Goal: Task Accomplishment & Management: Manage account settings

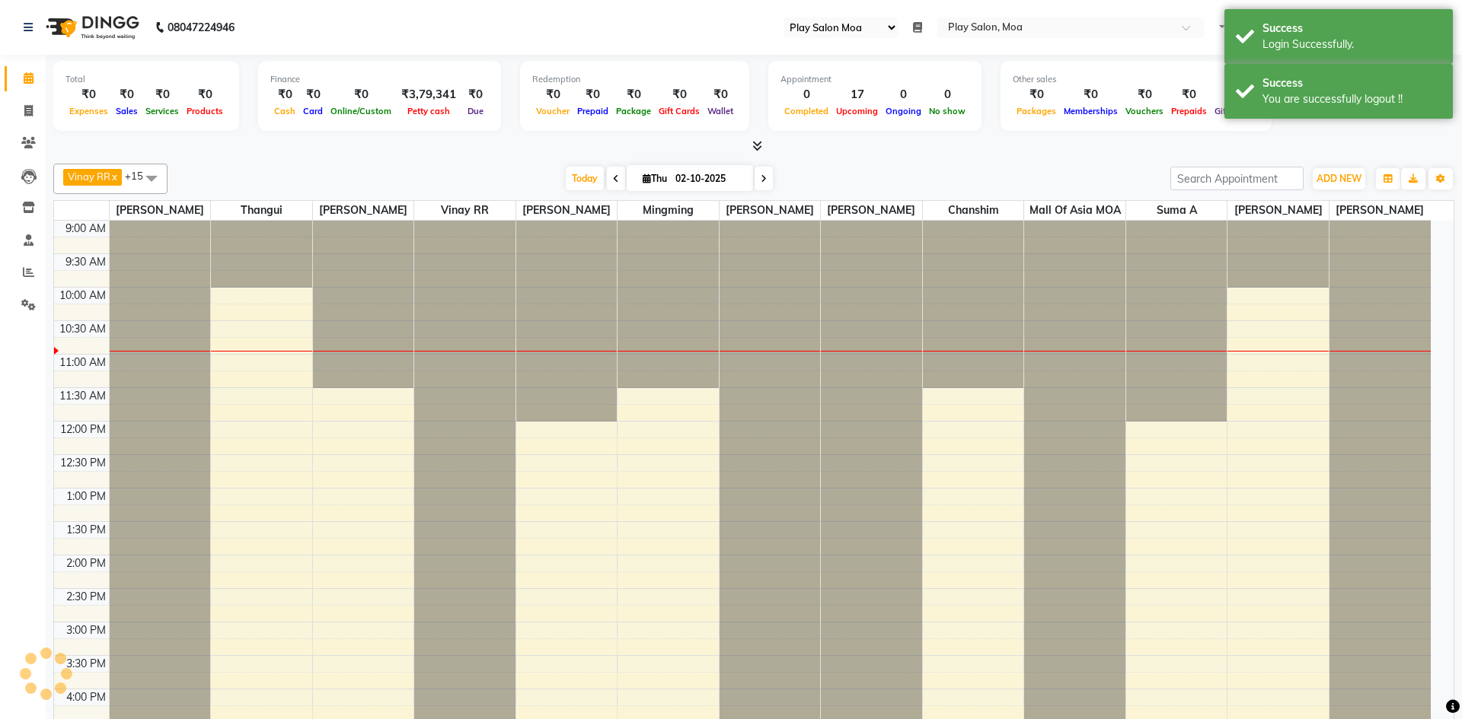
select select "93"
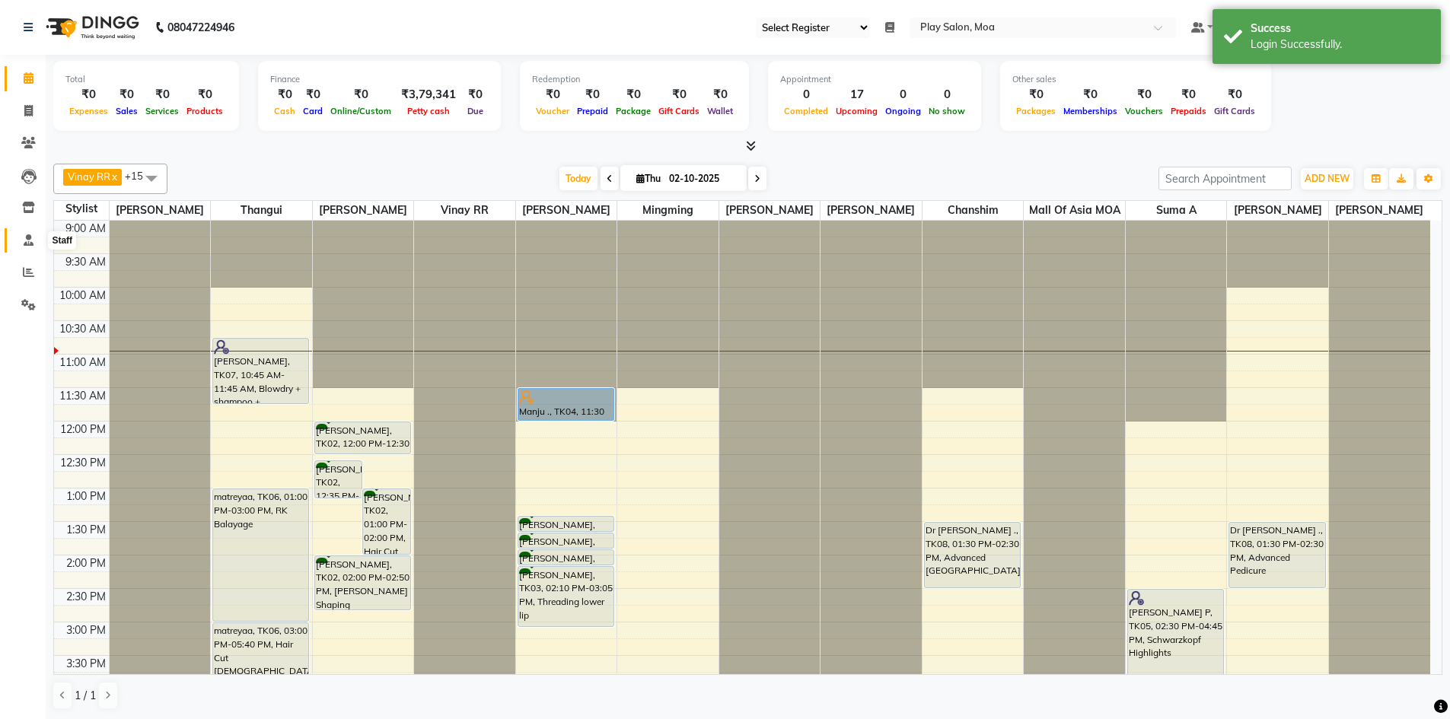
click at [24, 242] on icon at bounding box center [29, 239] width 10 height 11
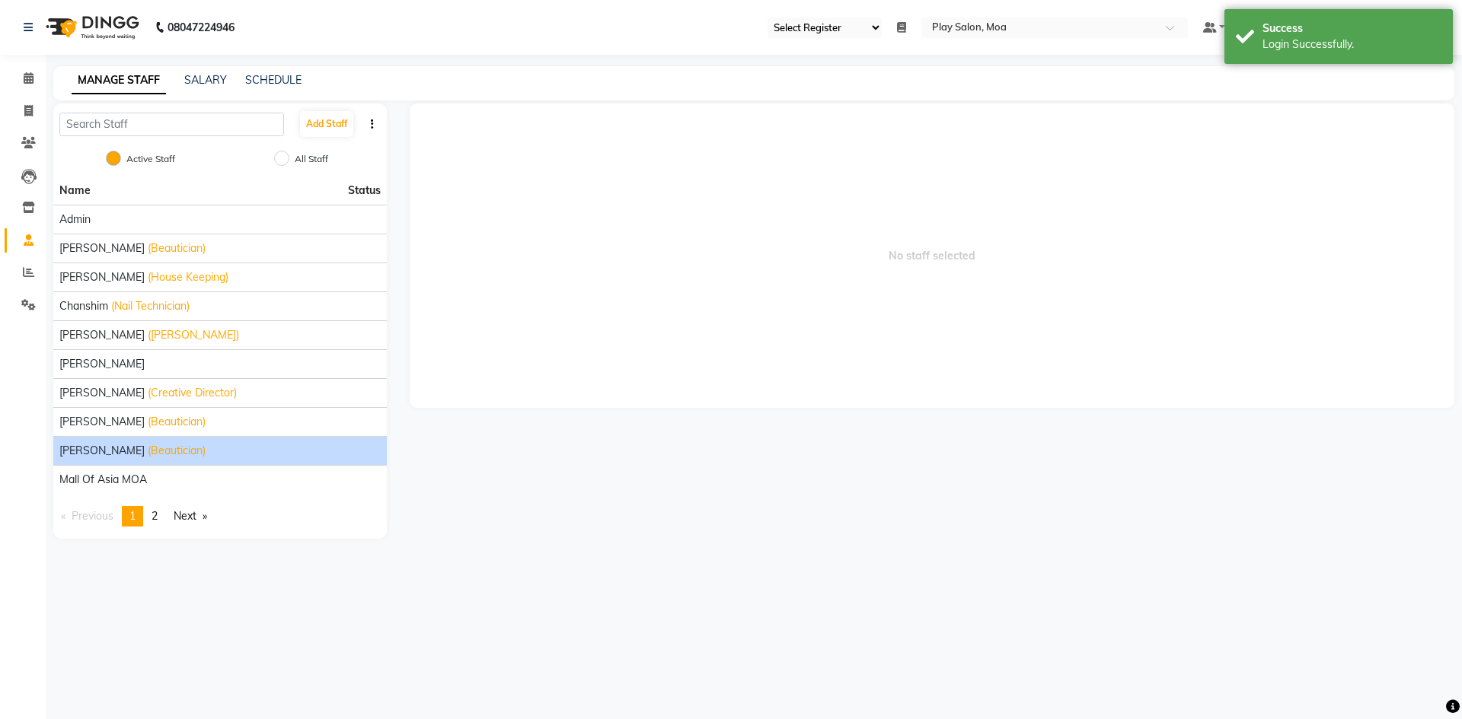
click at [148, 448] on span "(Beautician)" at bounding box center [177, 451] width 58 height 16
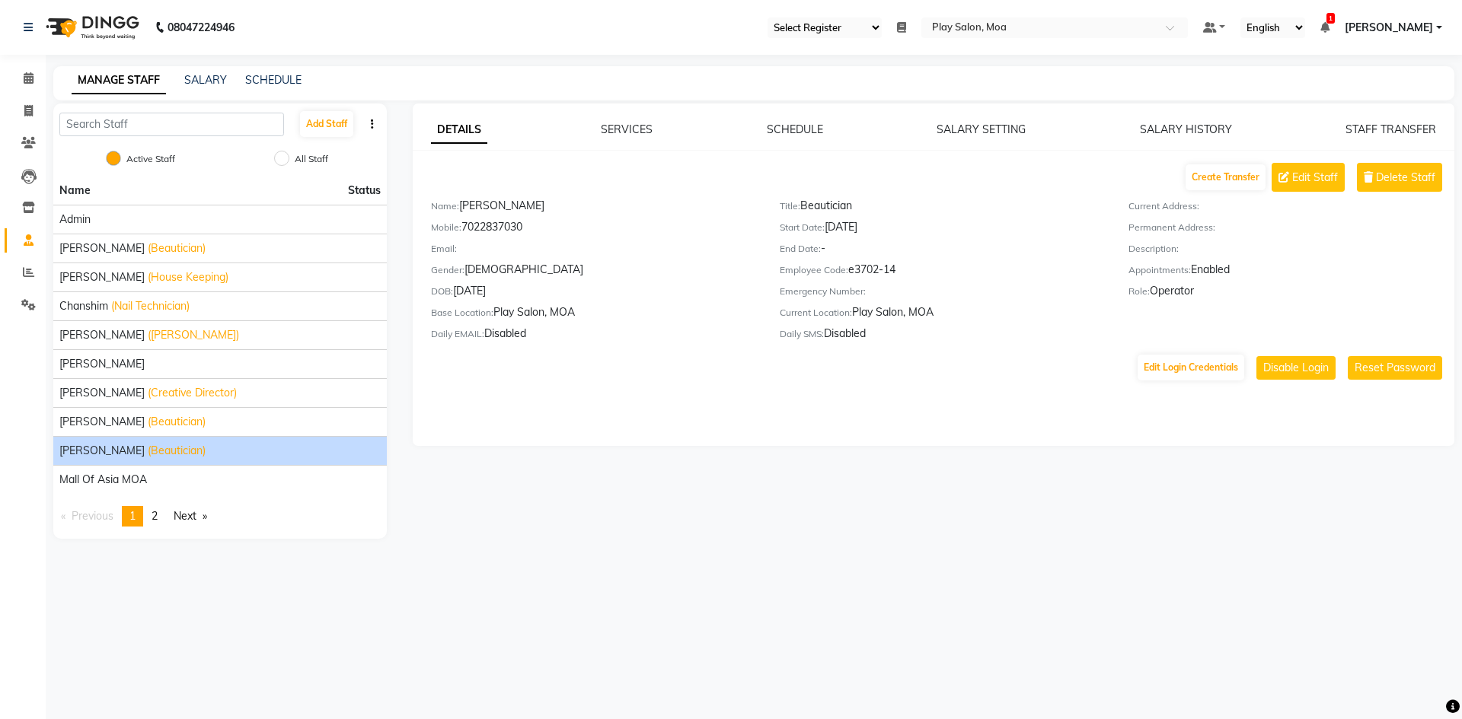
drag, startPoint x: 856, startPoint y: 265, endPoint x: 914, endPoint y: 271, distance: 58.2
click at [914, 271] on div "Employee Code: e3702-14" at bounding box center [943, 272] width 326 height 21
copy div "3702-14"
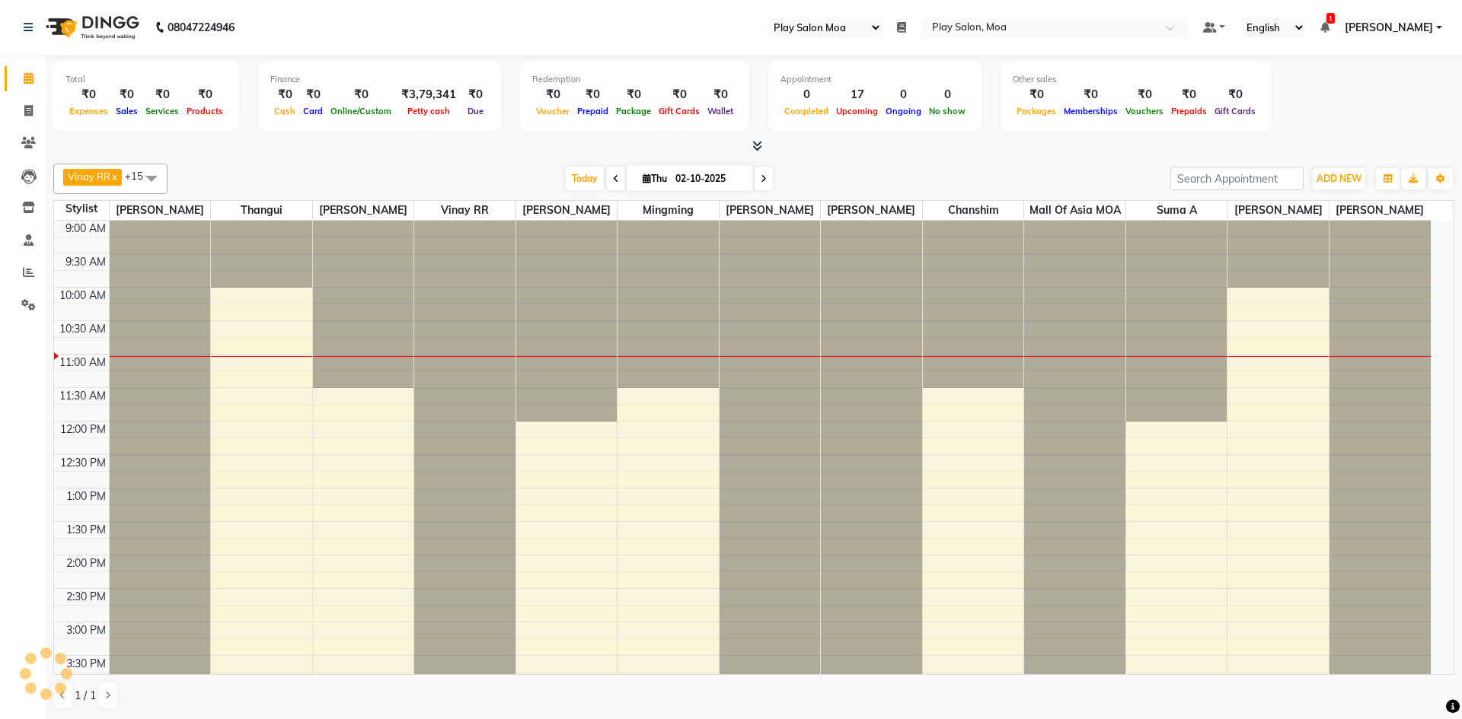
select select "93"
